Goal: Information Seeking & Learning: Learn about a topic

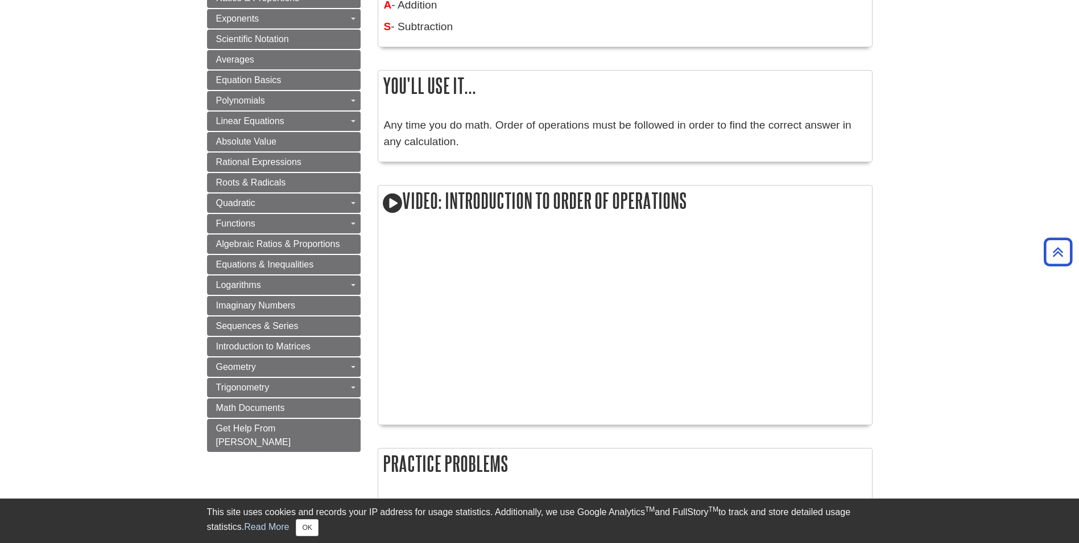
scroll to position [398, 0]
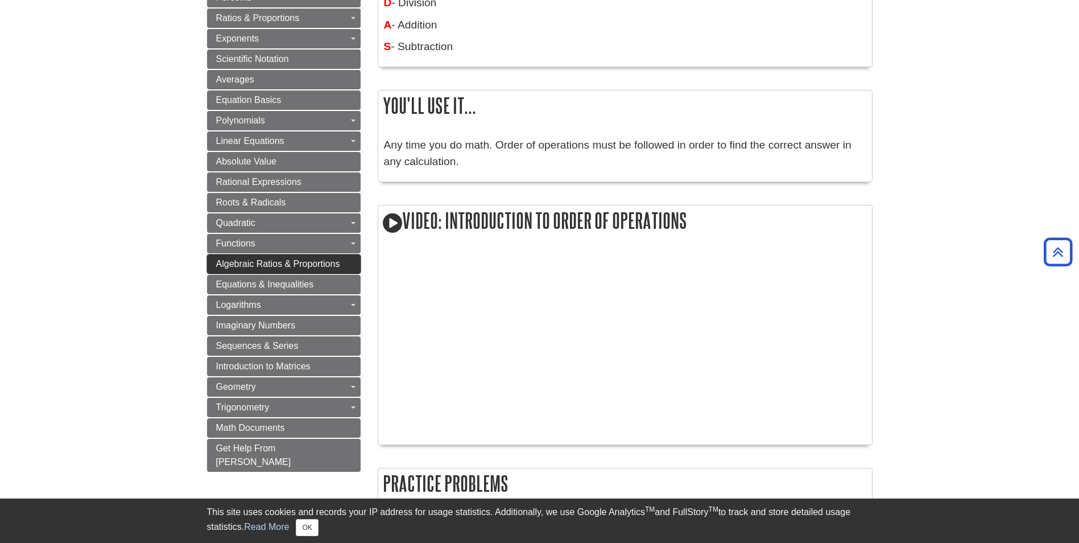
click at [237, 263] on span "Algebraic Ratios & Proportions" at bounding box center [278, 264] width 124 height 10
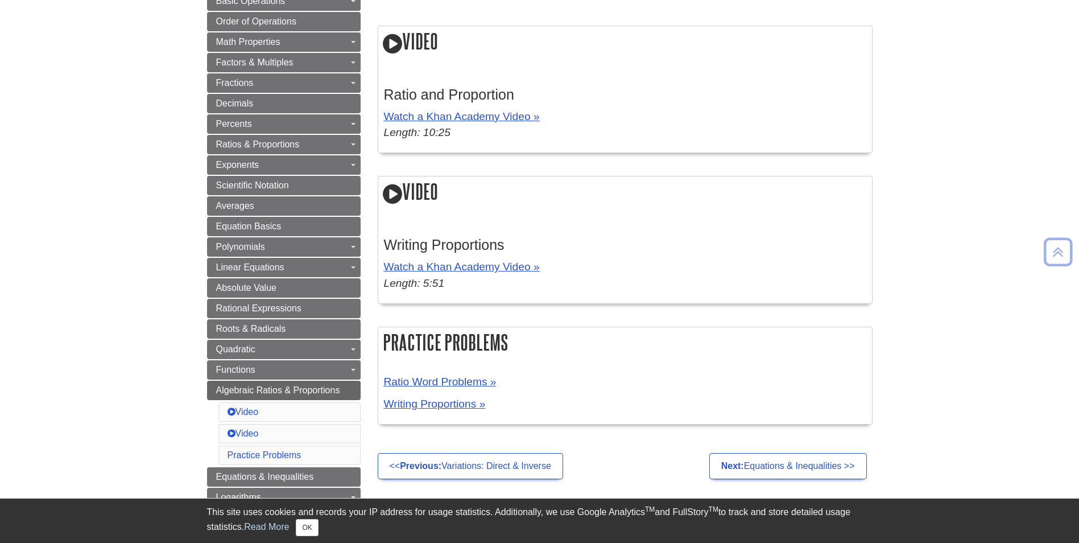
scroll to position [228, 0]
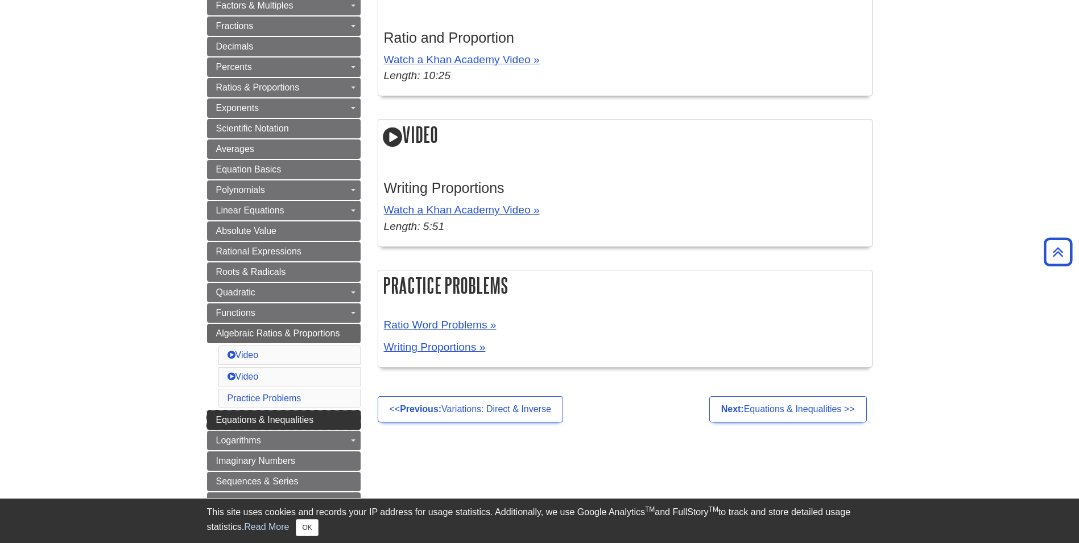
click at [277, 417] on span "Equations & Inequalities" at bounding box center [265, 420] width 98 height 10
